Goal: Check status

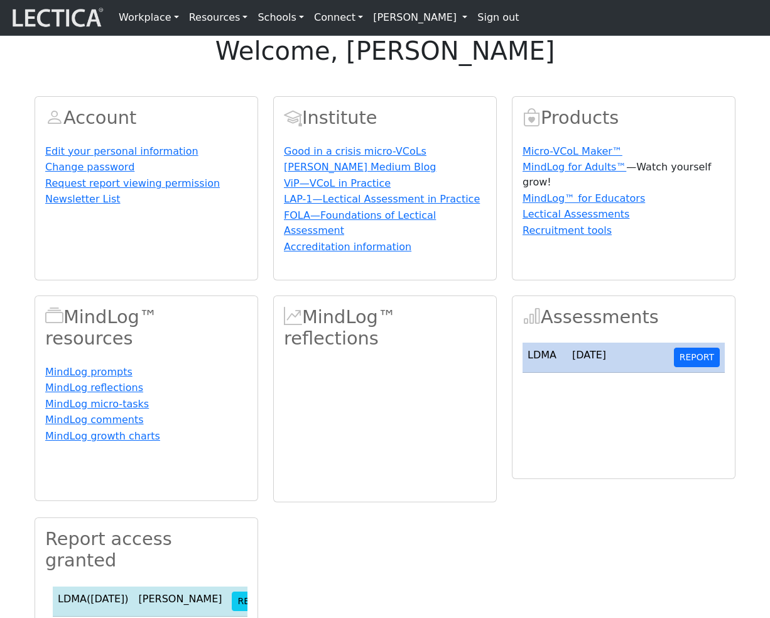
click at [402, 21] on link "[PERSON_NAME]" at bounding box center [420, 17] width 104 height 25
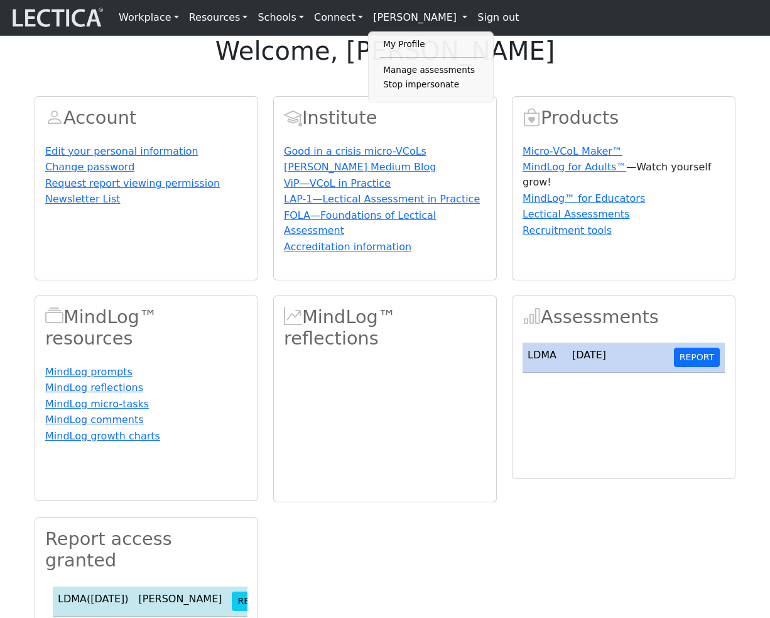
click at [507, 126] on div "Account Edit your personal information Change password Request report viewing p…" at bounding box center [385, 402] width 716 height 642
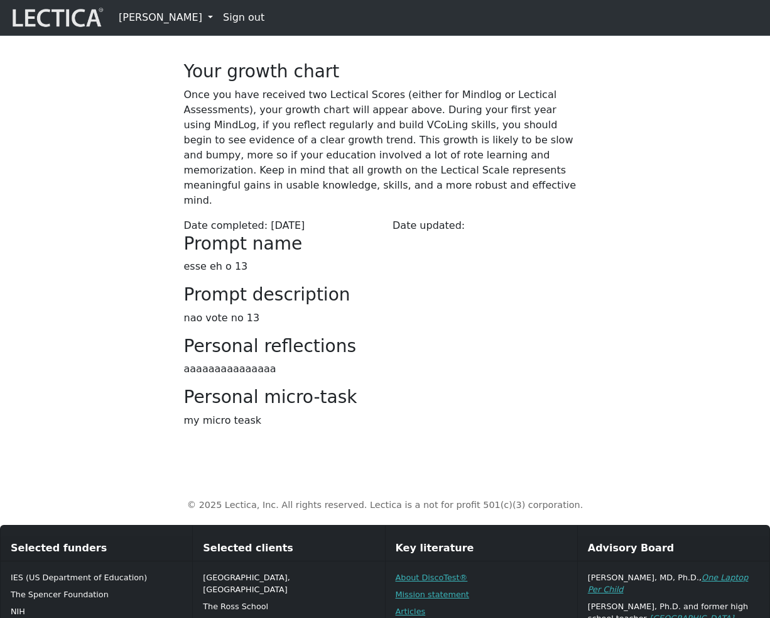
scroll to position [254, 0]
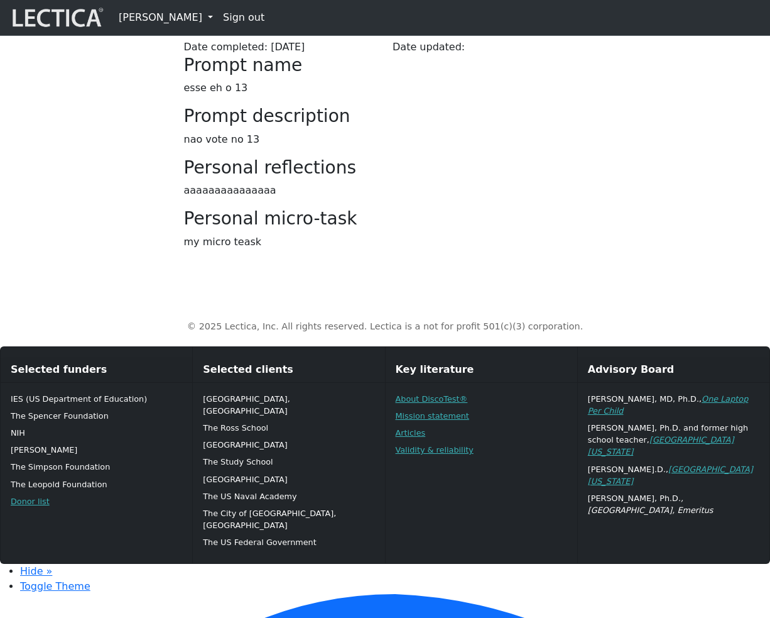
click at [343, 229] on h3 "Personal micro-task" at bounding box center [385, 218] width 403 height 21
drag, startPoint x: 186, startPoint y: 369, endPoint x: 339, endPoint y: 369, distance: 153.3
click at [339, 229] on h3 "Personal micro-task" at bounding box center [385, 218] width 403 height 21
